Goal: Task Accomplishment & Management: Use online tool/utility

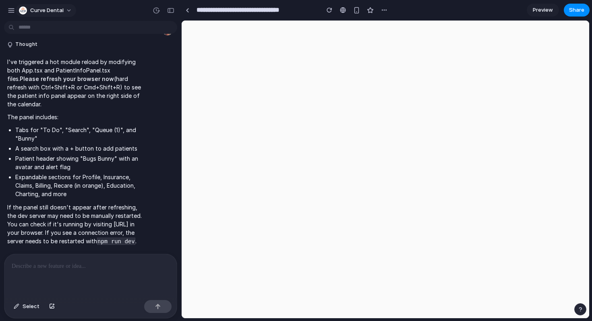
click at [67, 13] on button "Curve Dental" at bounding box center [46, 10] width 60 height 13
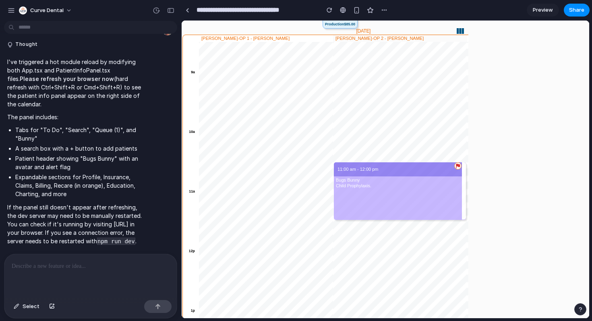
click at [14, 9] on div "Settings Invite members Change theme Sign out" at bounding box center [296, 160] width 592 height 321
click at [14, 13] on div "button" at bounding box center [11, 10] width 7 height 7
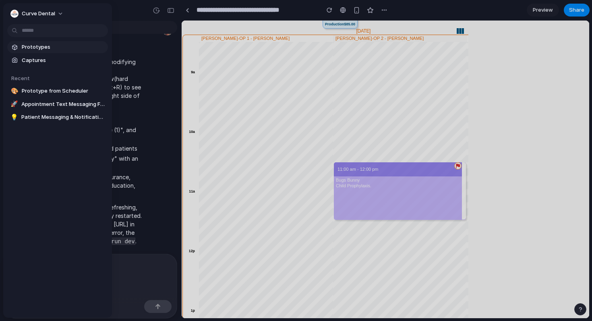
click at [54, 47] on span "Prototypes" at bounding box center [63, 47] width 83 height 8
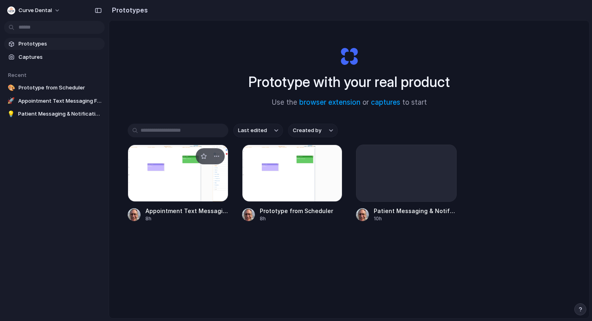
click at [174, 177] on div at bounding box center [178, 173] width 101 height 57
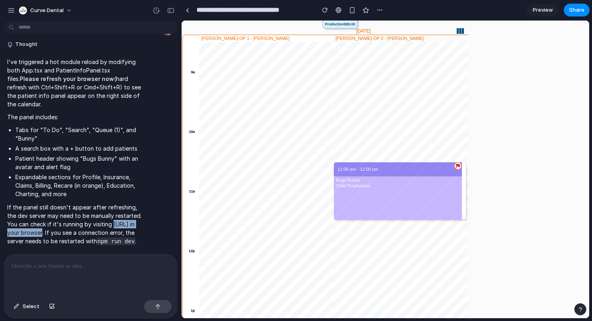
drag, startPoint x: 63, startPoint y: 221, endPoint x: 5, endPoint y: 220, distance: 58.4
click at [4, 220] on div "I've triggered a hot module reload by modifying both App.tsx and PatientInfoPan…" at bounding box center [74, 152] width 141 height 198
copy p "[URL]"
click at [93, 265] on p at bounding box center [91, 266] width 158 height 10
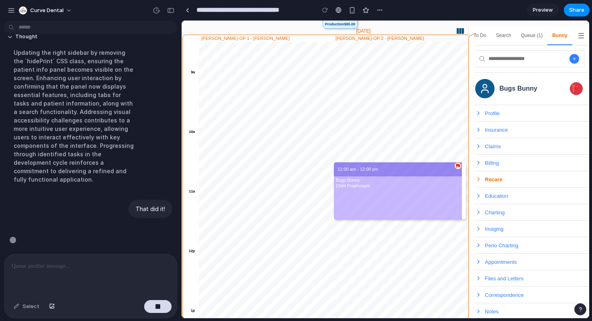
scroll to position [2713, 0]
click at [173, 8] on div "button" at bounding box center [170, 11] width 7 height 6
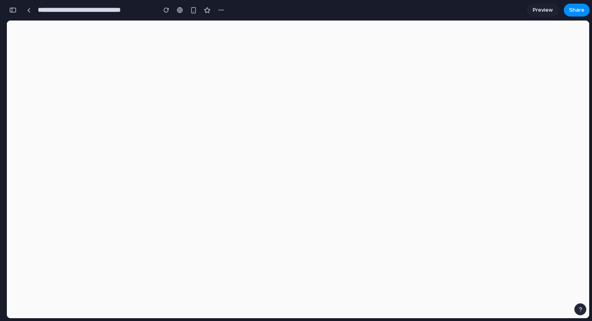
scroll to position [4461, 0]
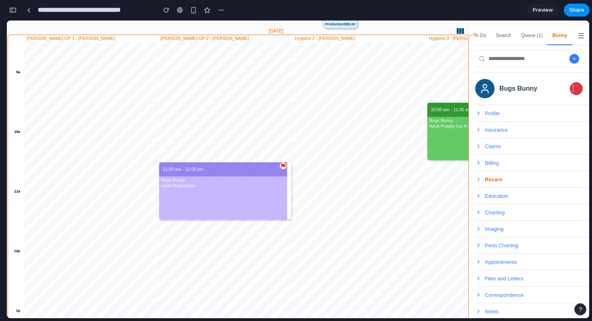
scroll to position [4461, 0]
